Goal: Information Seeking & Learning: Learn about a topic

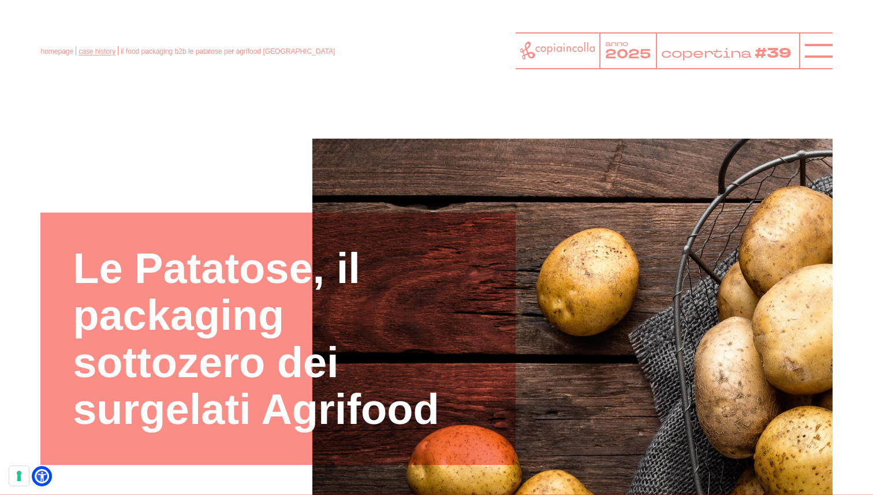
click at [90, 51] on link "case history" at bounding box center [96, 51] width 37 height 8
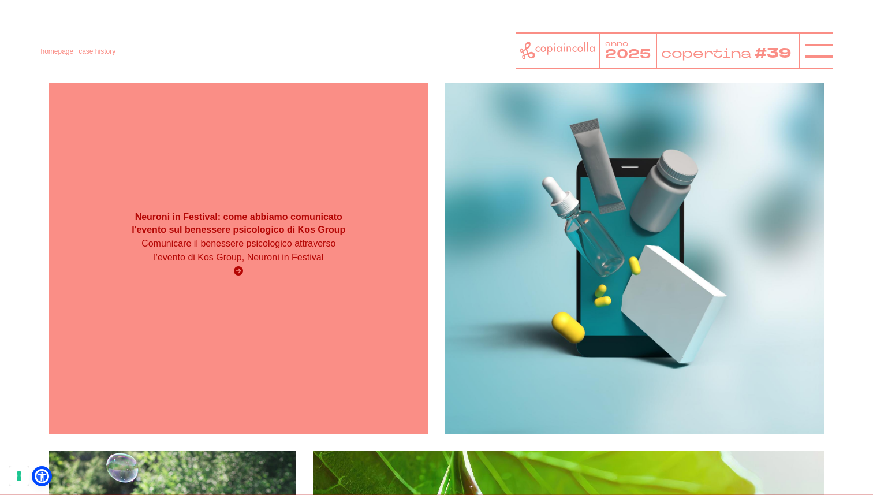
scroll to position [1807, 0]
click at [306, 274] on div "Comunicare il benessere psicologico attraverso l'evento di Kos Group, Neuroni i…" at bounding box center [238, 258] width 227 height 42
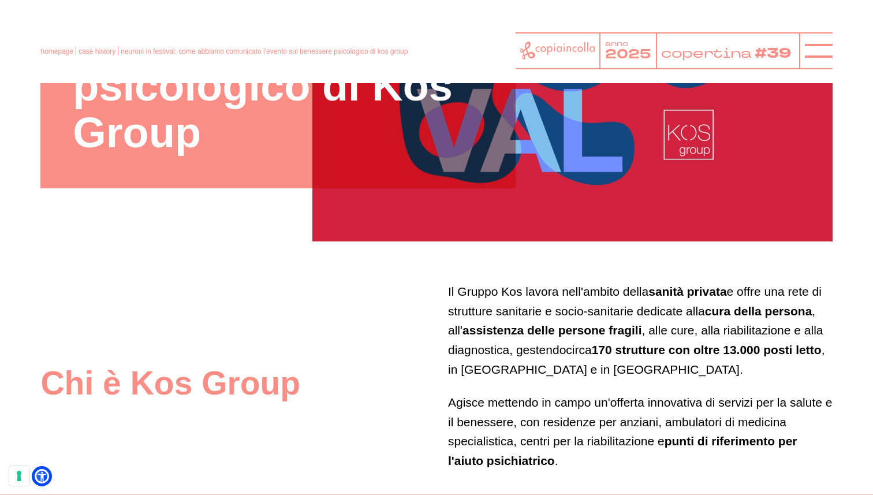
scroll to position [417, 0]
drag, startPoint x: 448, startPoint y: 292, endPoint x: 594, endPoint y: 483, distance: 240.4
click at [594, 483] on div "Il Gruppo Kos lavora nell'ambito della sanità privata e offre una rete di strut…" at bounding box center [640, 383] width 384 height 202
copy div "Il Gruppo Kos lavora nell'ambito della sanità privata e offre una rete di strut…"
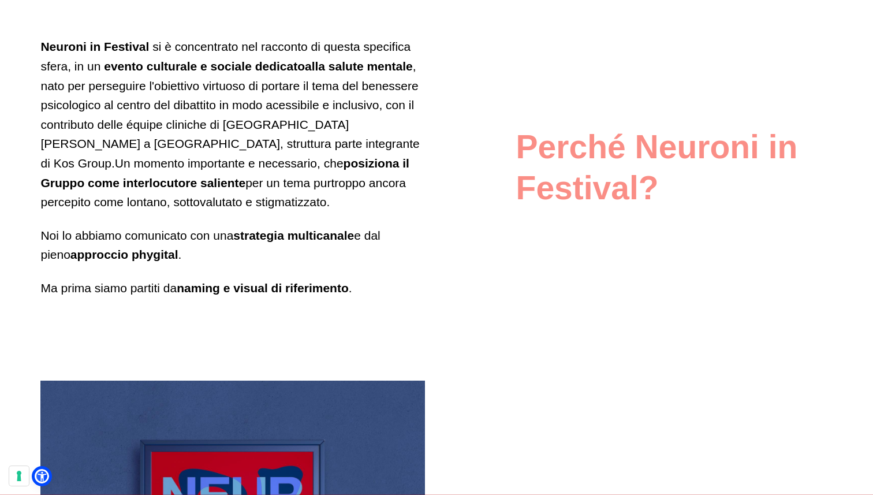
scroll to position [1412, 0]
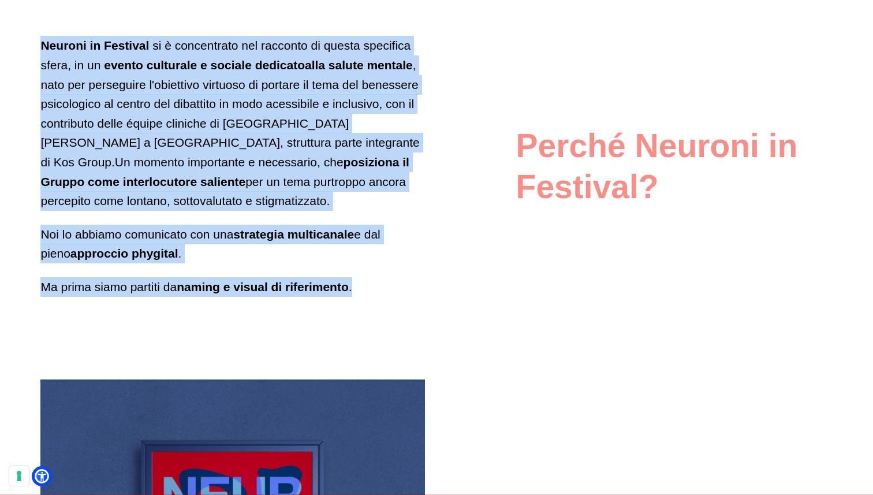
drag, startPoint x: 42, startPoint y: 45, endPoint x: 369, endPoint y: 286, distance: 407.0
click at [369, 286] on div "Neuroni in Festival si è concentrato nel racconto di questa specifica sfera, in…" at bounding box center [232, 166] width 384 height 260
copy div "Neuroni in Festival si è concentrato nel racconto di questa specifica sfera, in…"
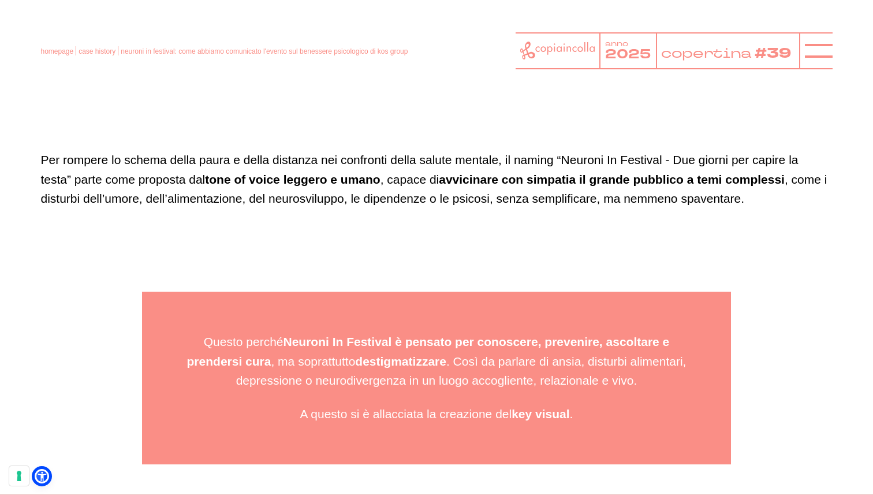
scroll to position [2108, 0]
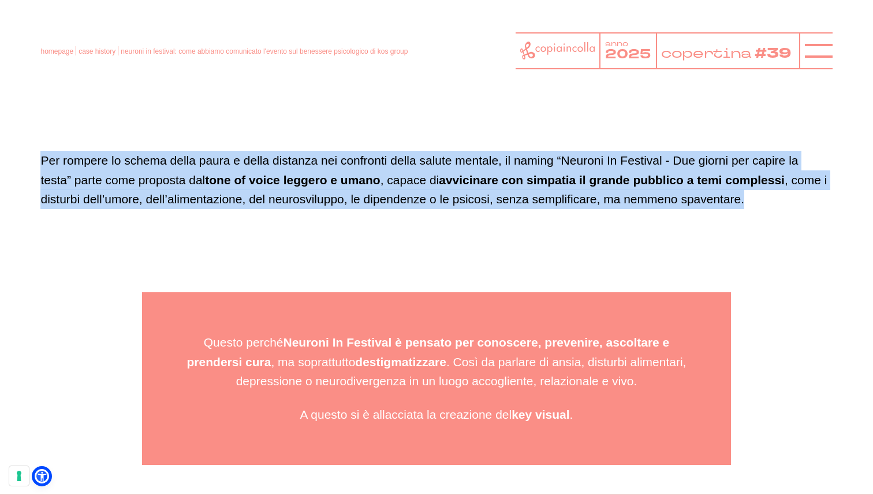
drag, startPoint x: 42, startPoint y: 157, endPoint x: 761, endPoint y: 209, distance: 721.5
copy p "Per rompere lo schema della paura e della distanza nei confronti della salute m…"
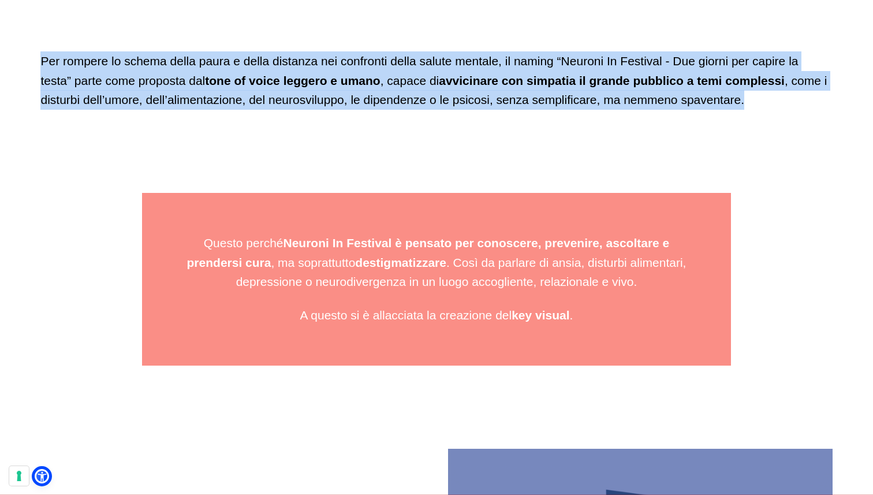
scroll to position [2207, 0]
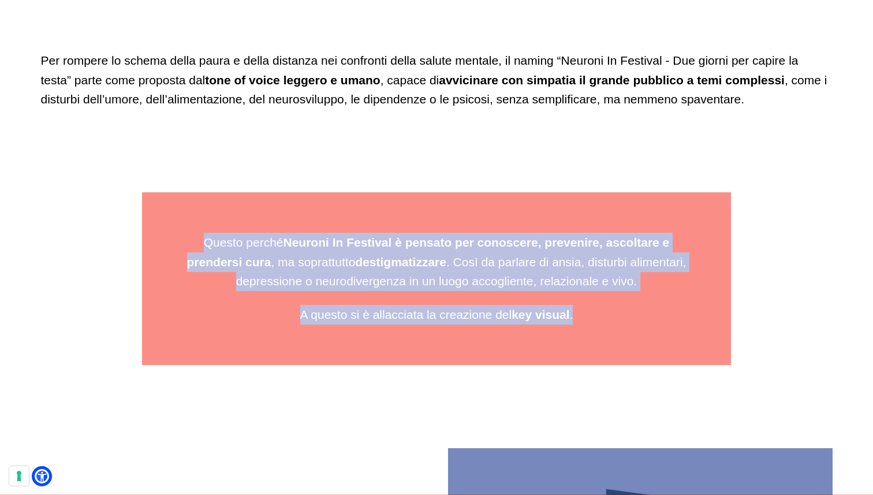
drag, startPoint x: 204, startPoint y: 241, endPoint x: 572, endPoint y: 322, distance: 377.6
click at [572, 322] on div "Questo perché Neuroni In Festival è pensato per conoscere, prevenire, ascoltare…" at bounding box center [436, 278] width 588 height 173
copy div "Questo perché Neuroni In Festival è pensato per conoscere, prevenire, ascoltare…"
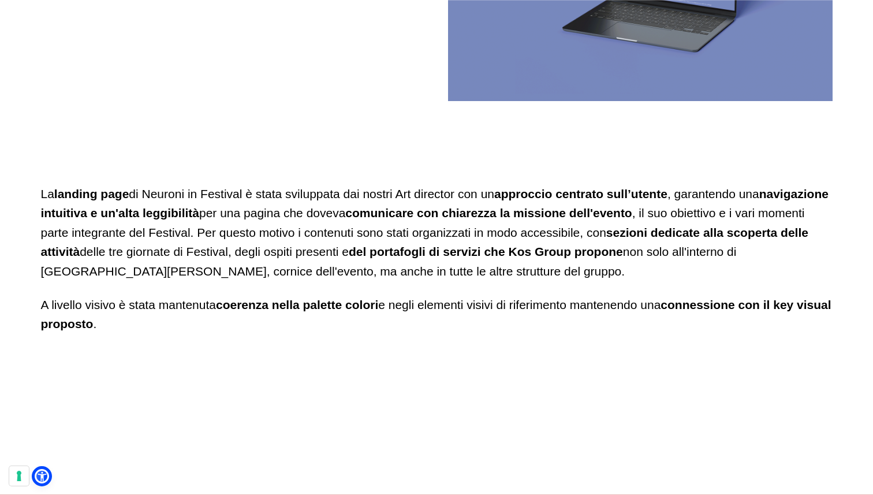
scroll to position [2939, 0]
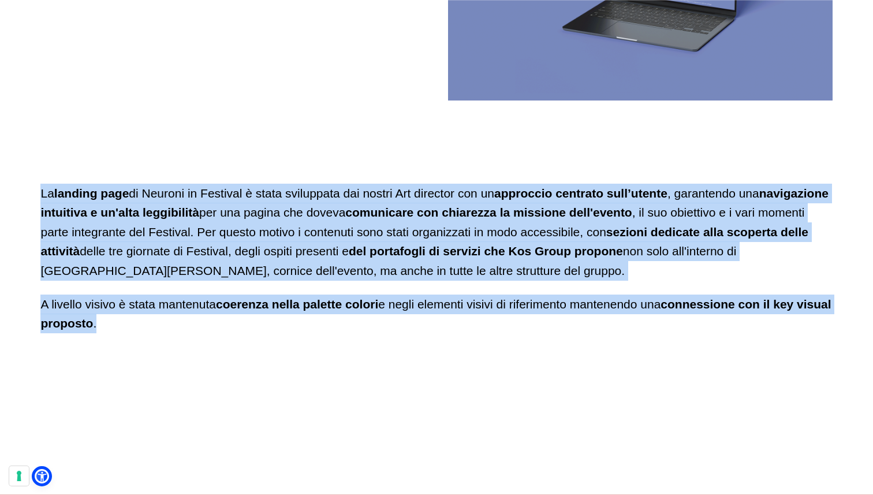
drag, startPoint x: 42, startPoint y: 194, endPoint x: 145, endPoint y: 322, distance: 164.2
click at [145, 322] on div "La landing page di Neuroni in Festival è stata sviluppata dai nostri Art direct…" at bounding box center [435, 265] width 791 height 163
copy div "La landing page di Neuroni in Festival è stata sviluppata dai nostri Art direct…"
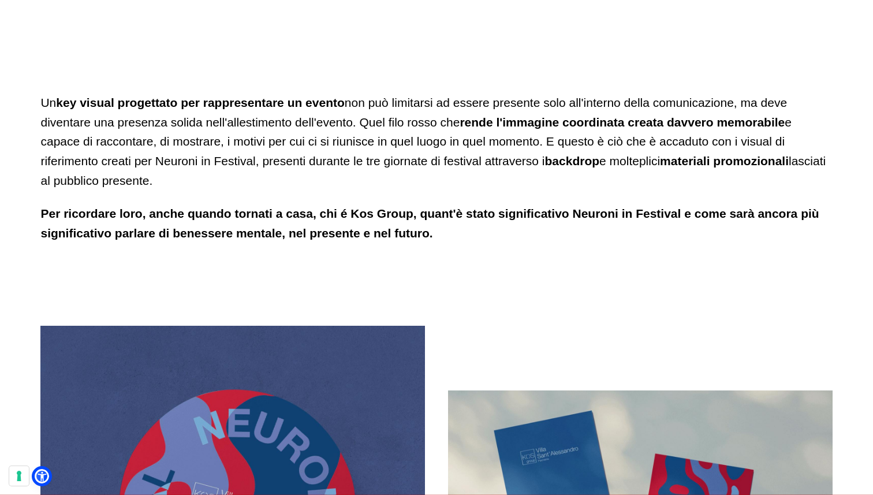
scroll to position [3905, 0]
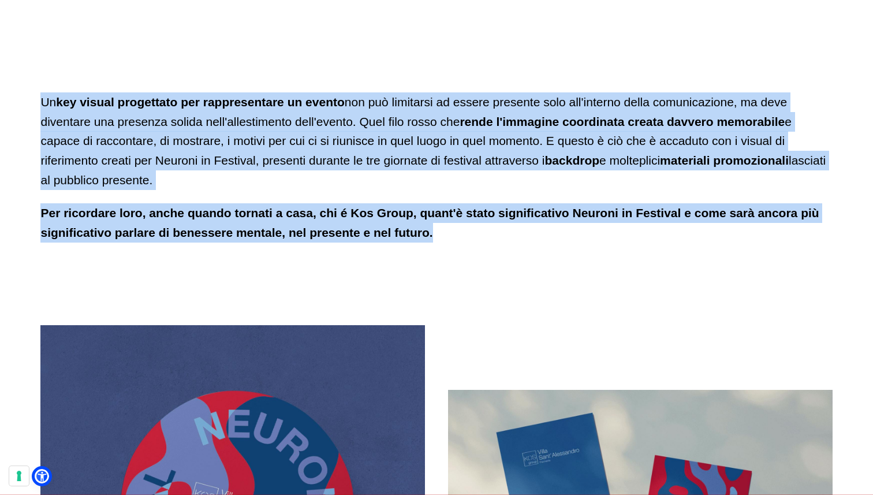
drag, startPoint x: 41, startPoint y: 103, endPoint x: 471, endPoint y: 270, distance: 461.9
copy div "Un key visual progettato per rappresentare un evento non può limitarsi ad esser…"
